Goal: Task Accomplishment & Management: Manage account settings

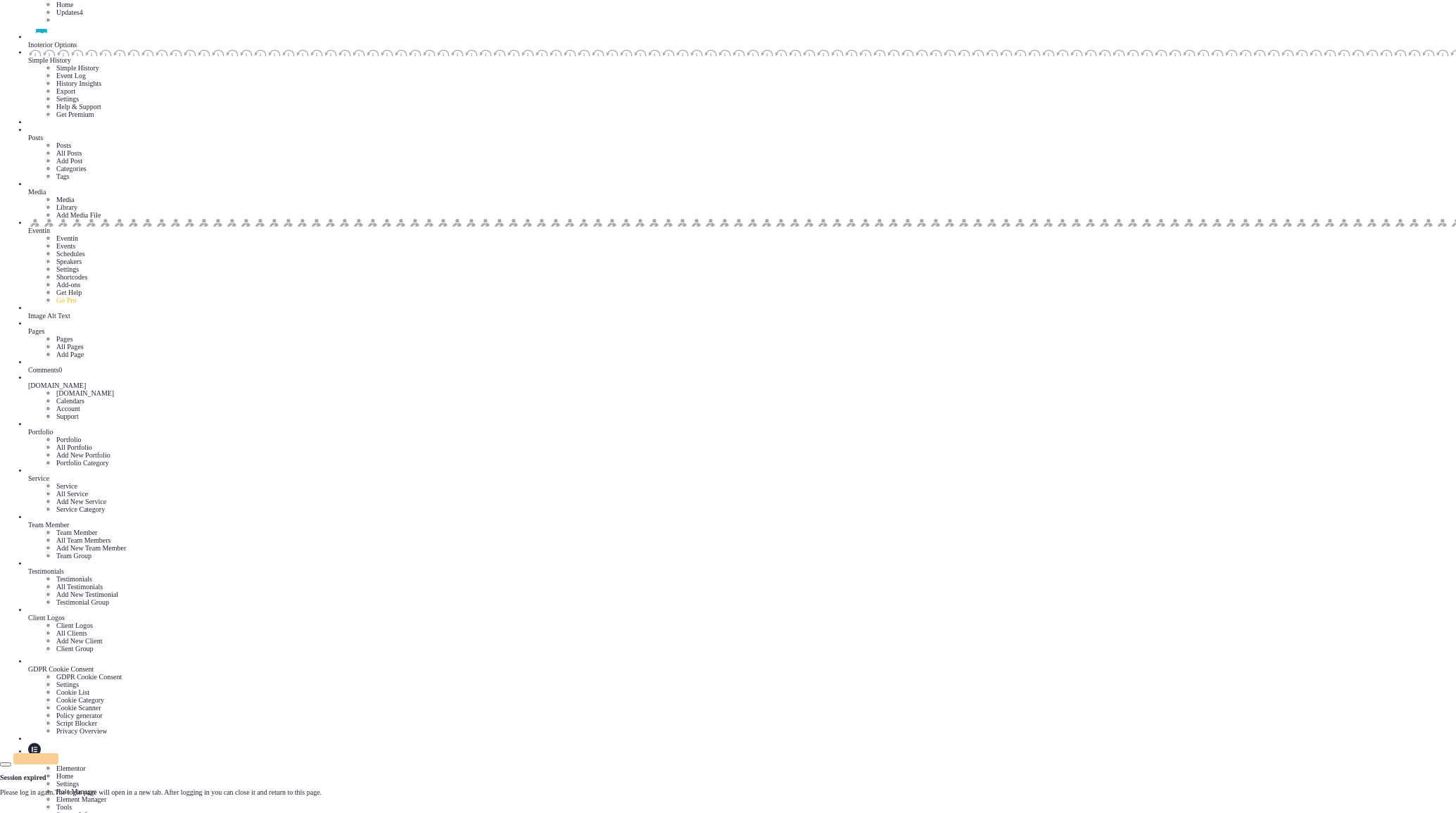
scroll to position [0, 0]
drag, startPoint x: 459, startPoint y: 140, endPoint x: 366, endPoint y: 143, distance: 93.0
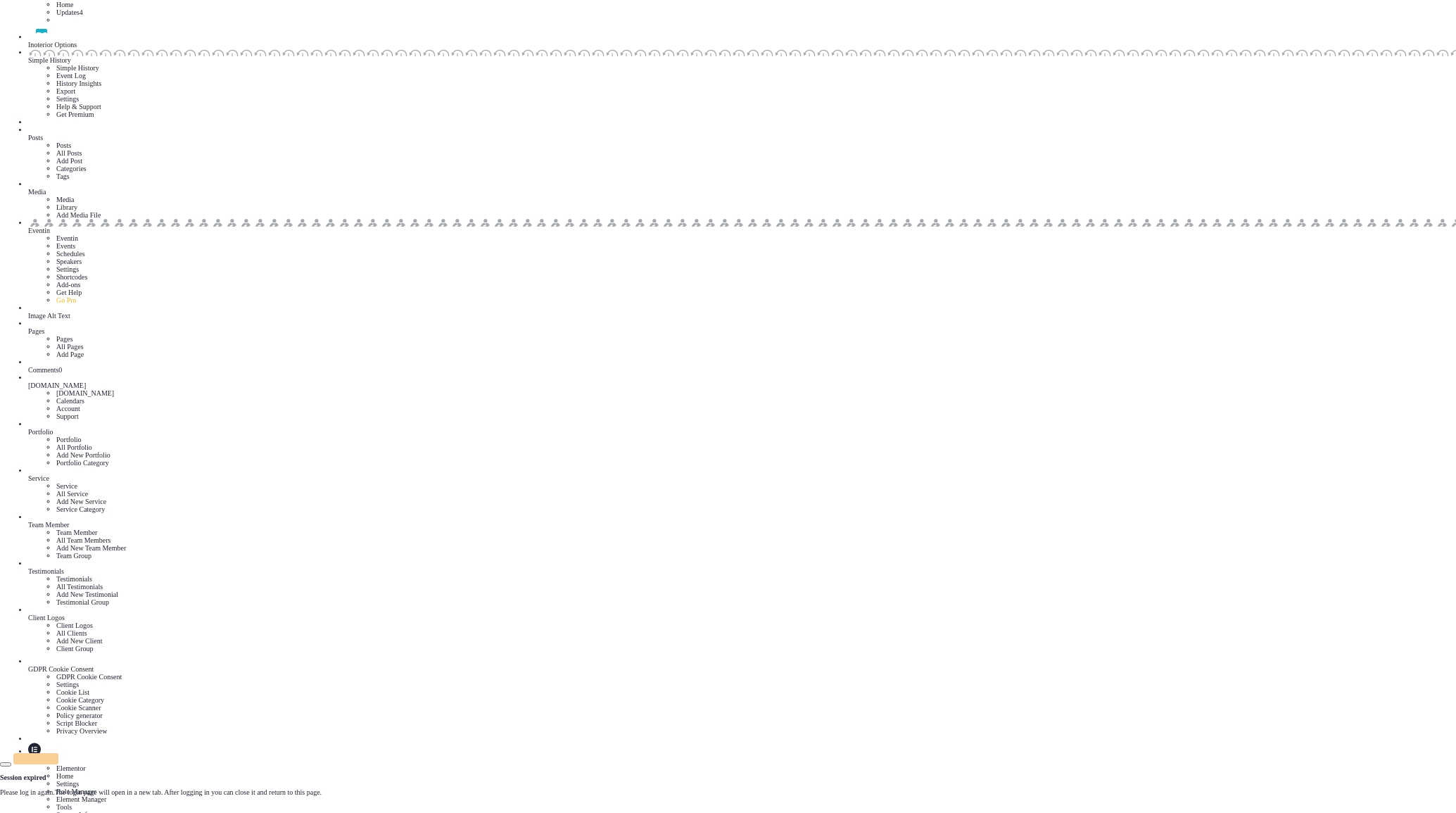
drag, startPoint x: 702, startPoint y: 149, endPoint x: 795, endPoint y: 148, distance: 93.0
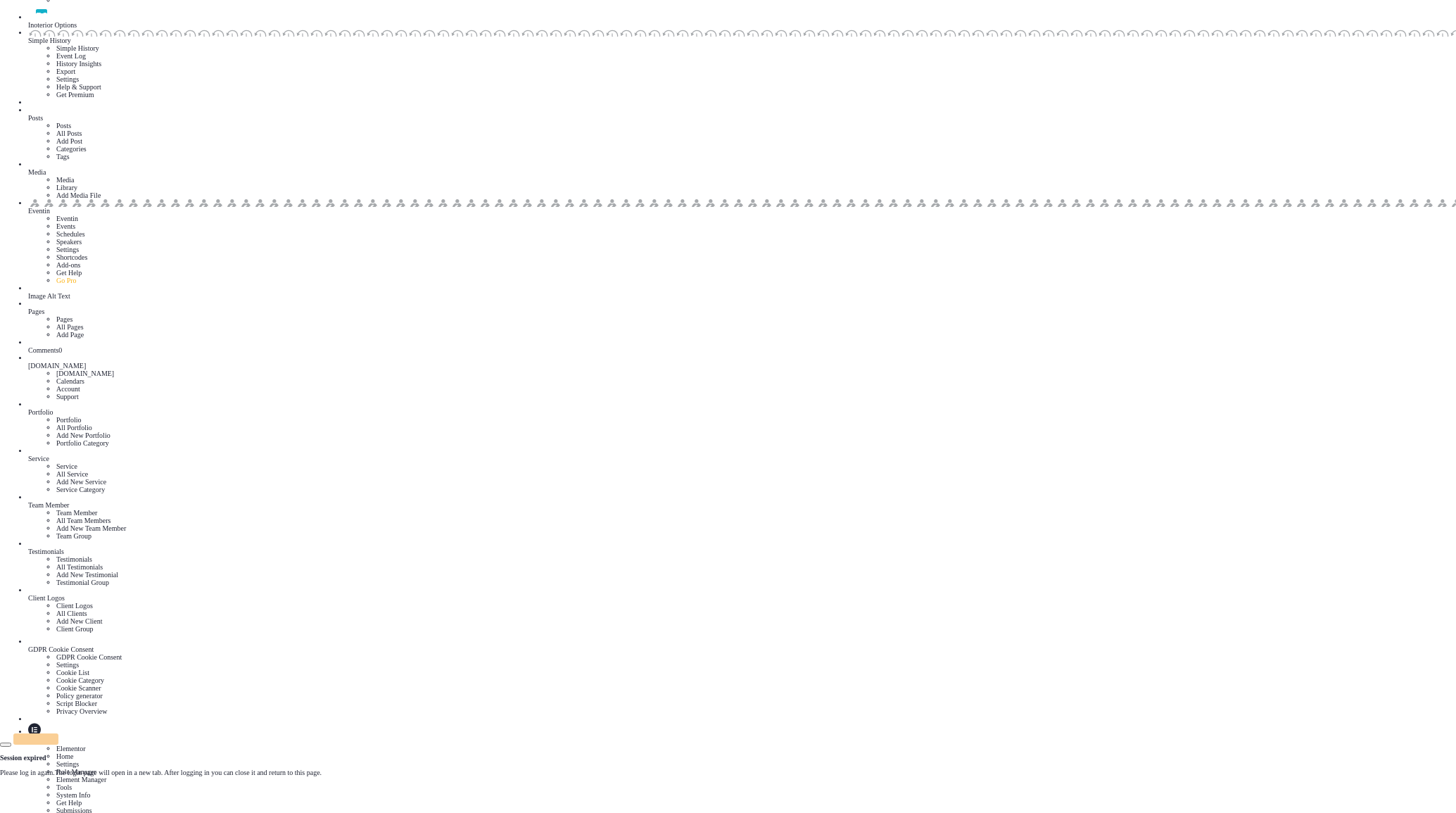
scroll to position [60, 0]
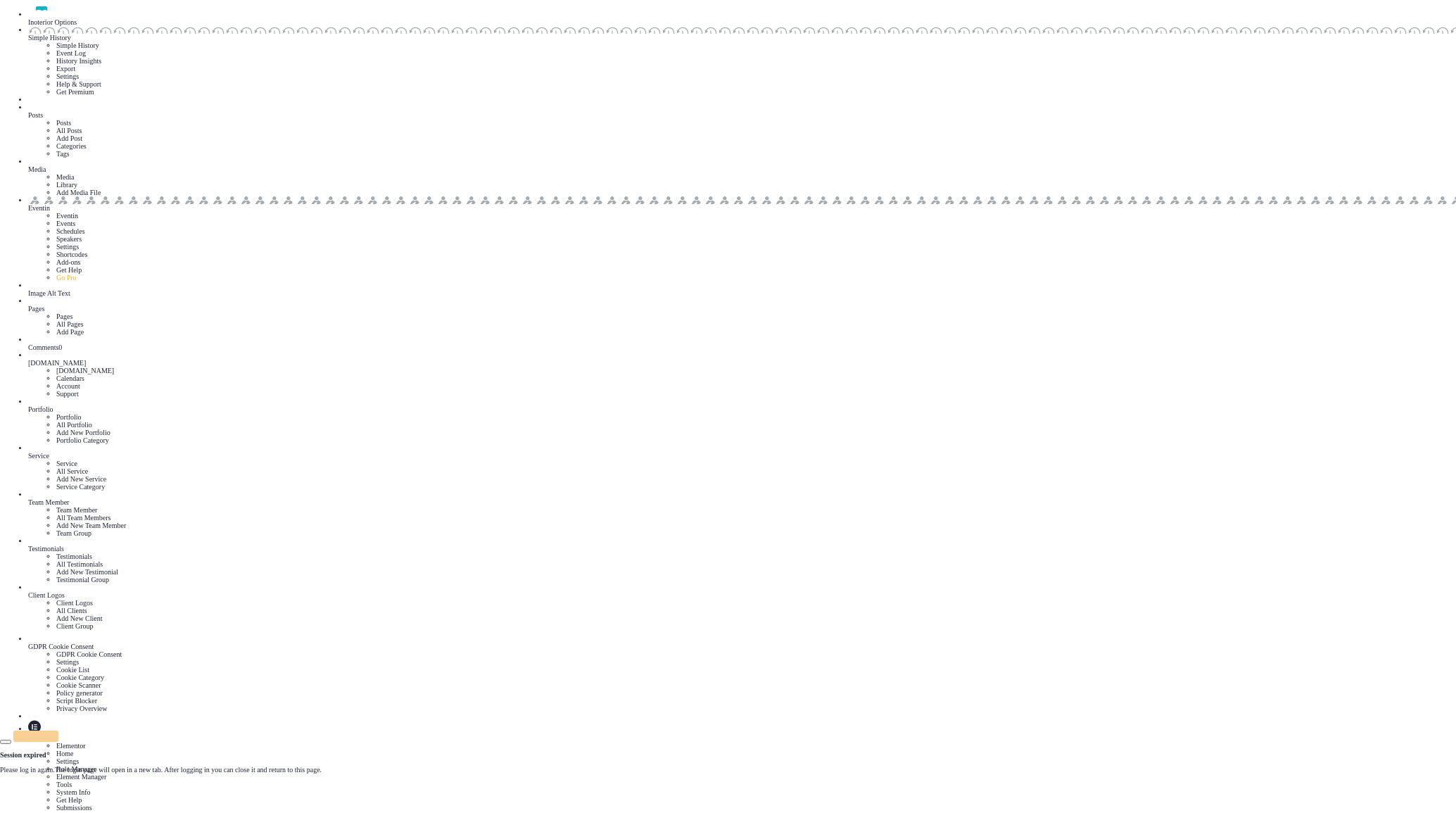
drag, startPoint x: 763, startPoint y: 278, endPoint x: 763, endPoint y: 247, distance: 31.0
paste textarea "**********"
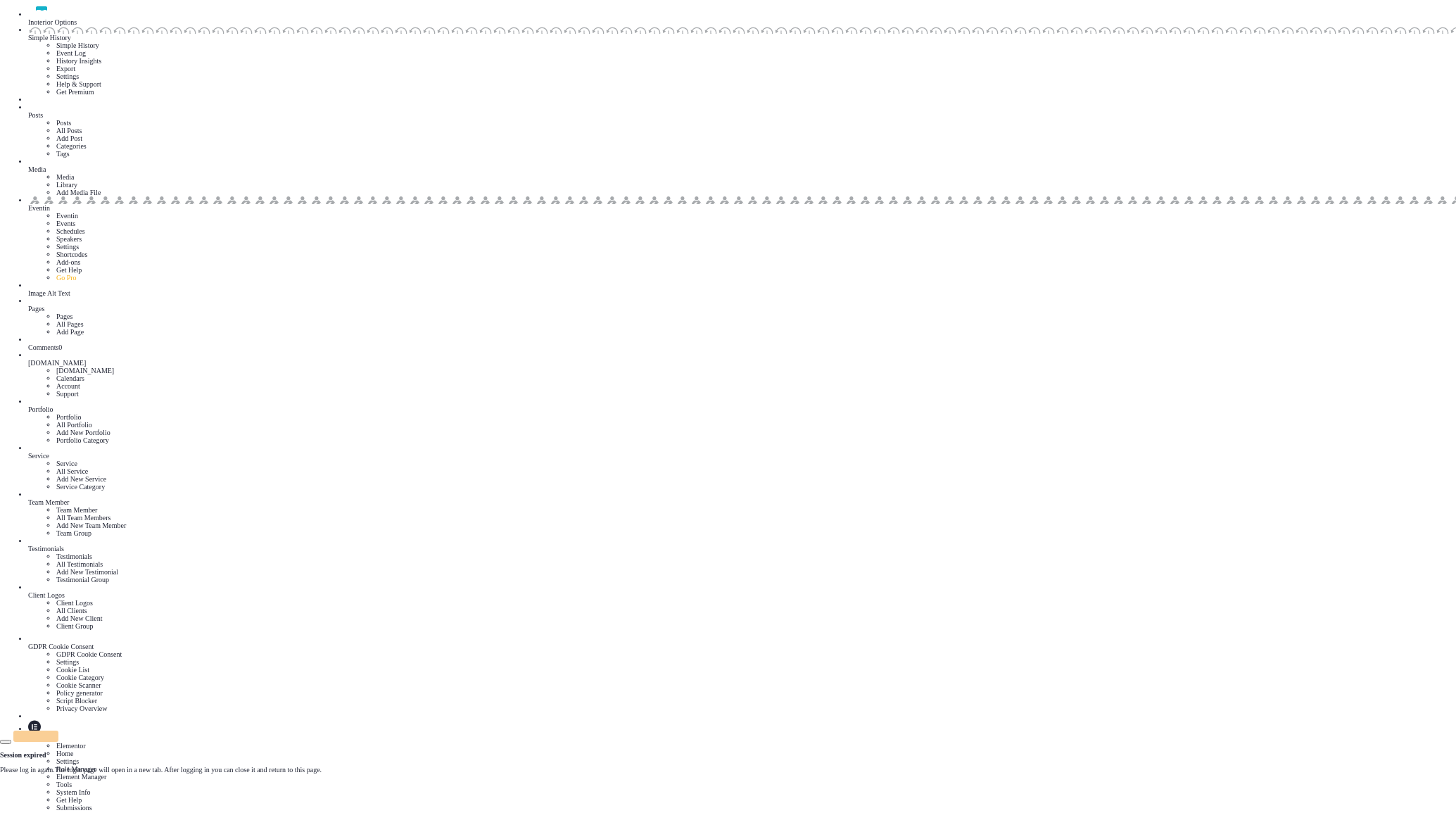
paste textarea
drag, startPoint x: 412, startPoint y: 221, endPoint x: 592, endPoint y: 227, distance: 180.1
type textarea "**********"
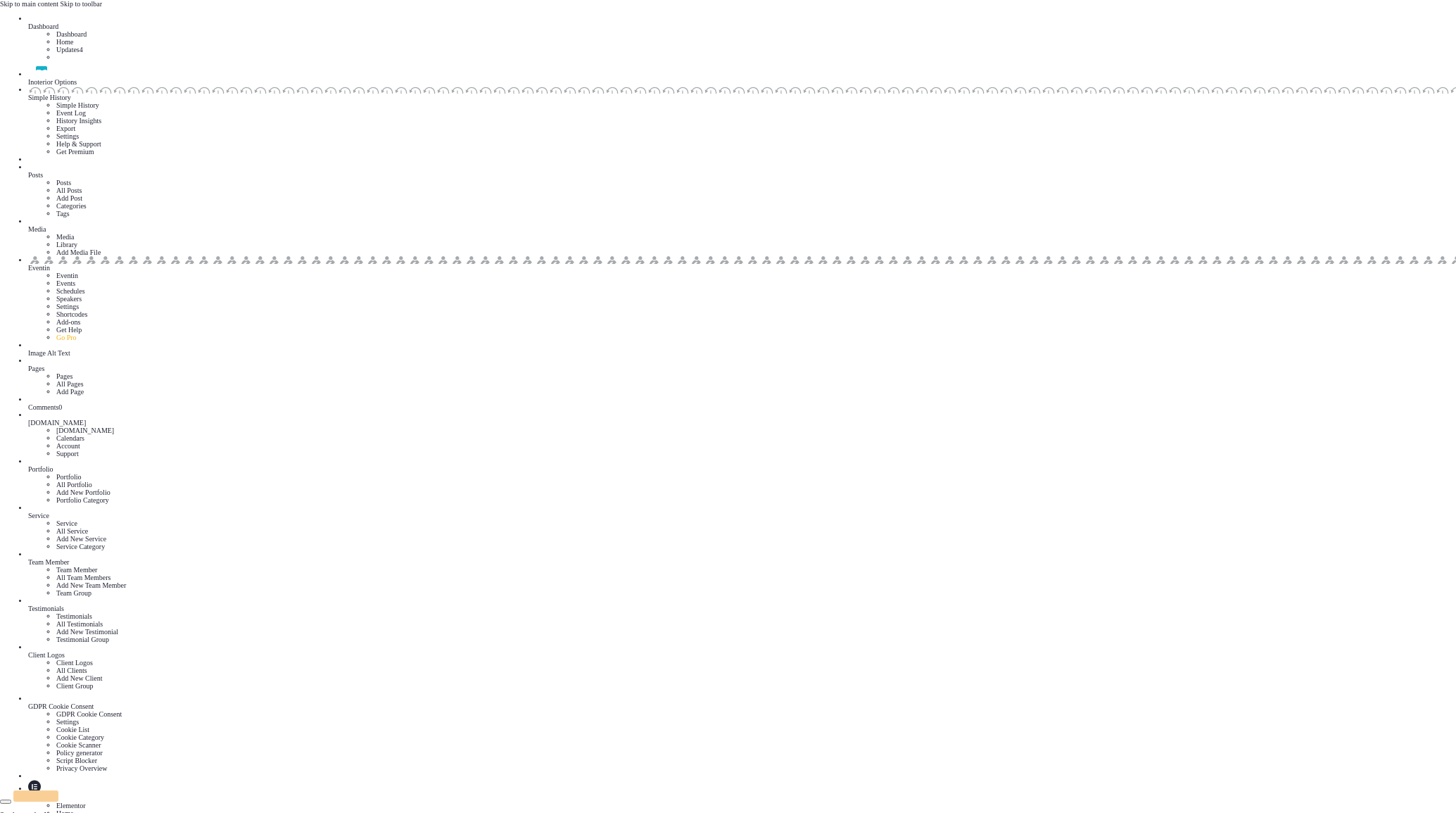
drag, startPoint x: 764, startPoint y: 337, endPoint x: 677, endPoint y: 376, distance: 95.3
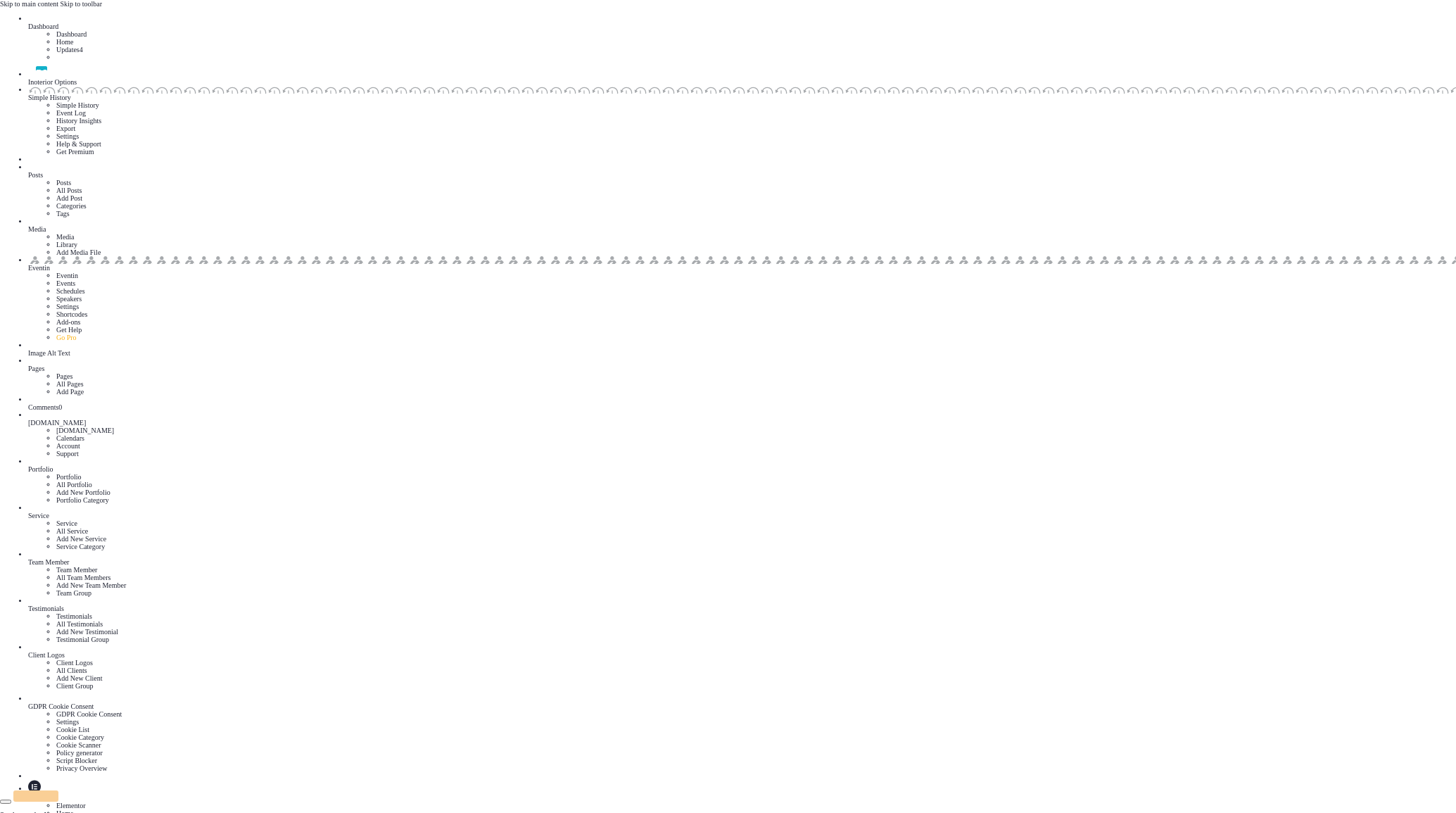
drag, startPoint x: 383, startPoint y: 311, endPoint x: 764, endPoint y: 328, distance: 381.4
